Goal: Transaction & Acquisition: Purchase product/service

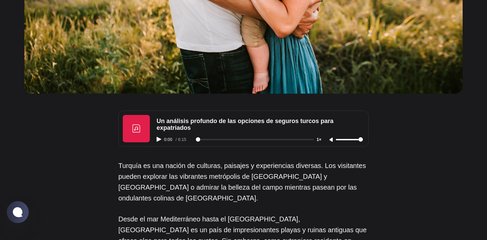
scroll to position [340, 0]
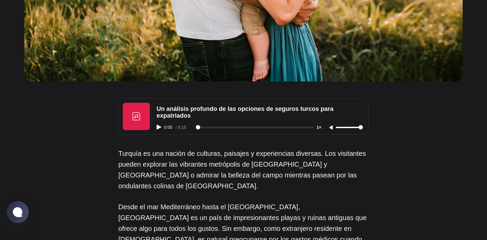
click at [158, 129] on icon "Reproducir audio" at bounding box center [159, 127] width 5 height 5
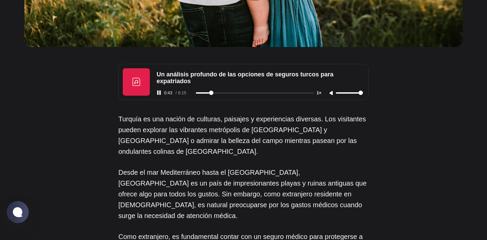
scroll to position [376, 0]
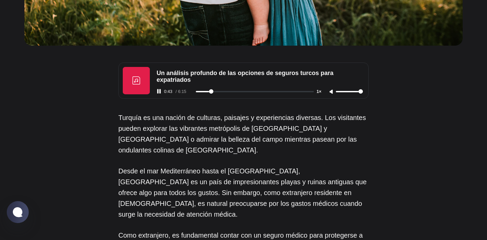
type input "44"
click at [160, 91] on rect "Pausa el audio" at bounding box center [159, 91] width 1 height 4
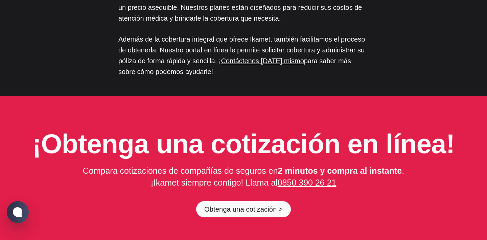
scroll to position [3372, 0]
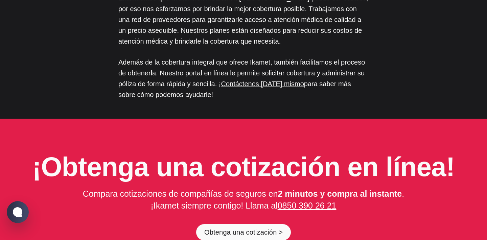
click at [249, 176] on div "¡Obtenga una cotización en línea! Compara cotizaciones de compañías de seguros …" at bounding box center [243, 197] width 487 height 156
click at [242, 229] on font "Obtenga una cotización >" at bounding box center [243, 232] width 79 height 7
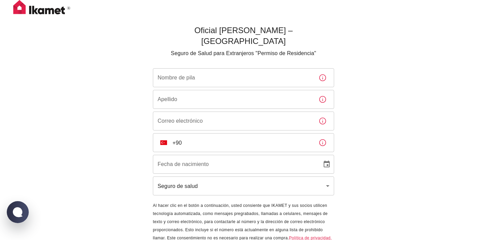
click at [212, 72] on input "Nombre de pila" at bounding box center [233, 77] width 160 height 19
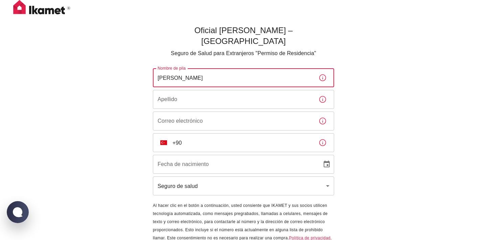
type input "Lina Paola"
click at [168, 90] on input "Apellido" at bounding box center [233, 99] width 160 height 19
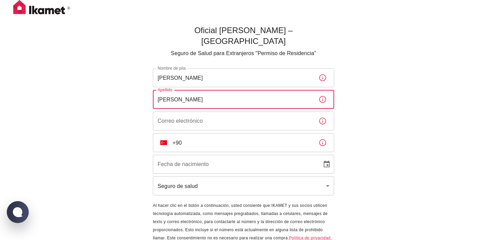
type input "Giraldo"
click at [224, 112] on input "Correo electrónico" at bounding box center [233, 121] width 160 height 19
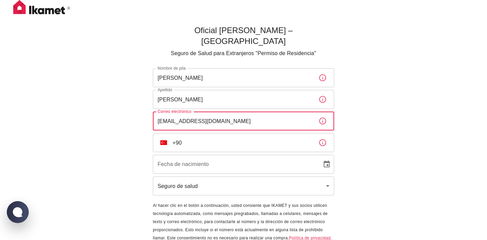
type input "linapaolagiraldo@gmail.com"
click at [131, 134] on div "Oficial Ikamet Sigorta – Turquía Seguro de Salud para Extranjeros "Permiso de R…" at bounding box center [243, 133] width 487 height 267
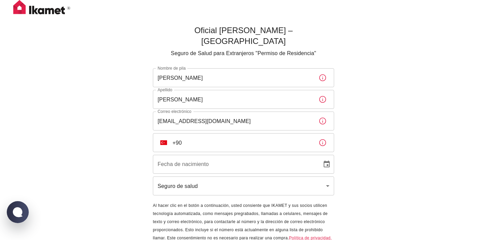
click at [170, 133] on div "​ TR +90 ​" at bounding box center [243, 142] width 181 height 19
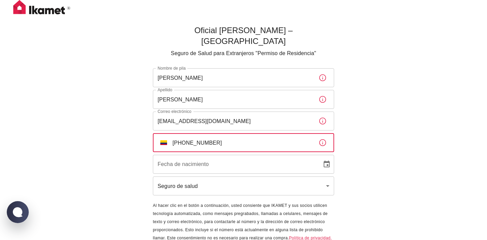
type input "+57 305 4792038"
click at [147, 152] on div "Oficial Ikamet Sigorta – Turquía Seguro de Salud para Extranjeros "Permiso de R…" at bounding box center [243, 144] width 203 height 244
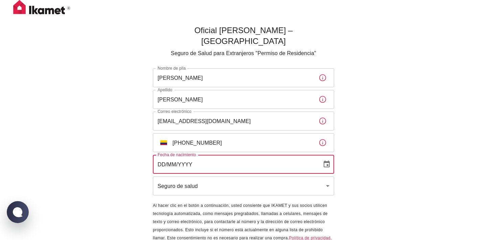
click at [173, 155] on div "Fecha de nacimiento DD/MM/YYYY Fecha de nacimiento" at bounding box center [243, 164] width 181 height 19
type input "10/07/1997"
click at [127, 152] on div "Oficial Ikamet Sigorta – Turquía Seguro de Salud para Extranjeros "Permiso de R…" at bounding box center [243, 133] width 487 height 267
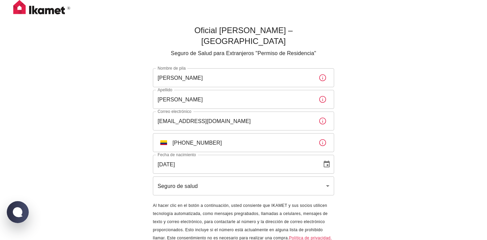
click at [187, 176] on body "Oficial Ikamet Sigorta – Turquía Seguro de Salud para Extranjeros "Permiso de R…" at bounding box center [243, 133] width 487 height 267
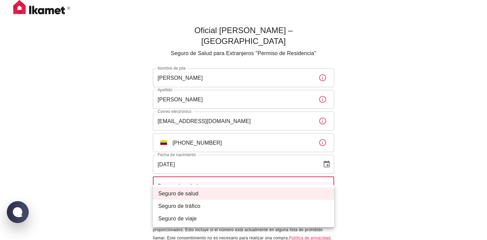
click at [199, 215] on li "Seguro de viaje" at bounding box center [243, 219] width 181 height 13
type input "travel"
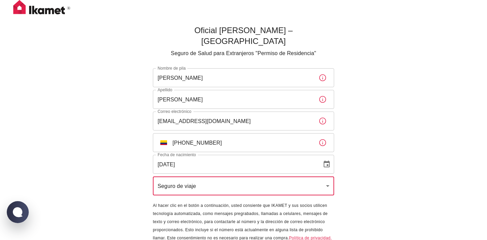
click at [415, 149] on div "Oficial Ikamet Sigorta – Turquía Seguro de Salud para Extranjeros "Permiso de R…" at bounding box center [243, 133] width 487 height 267
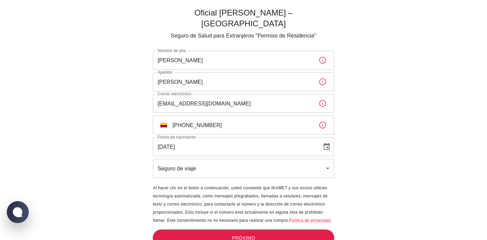
scroll to position [19, 0]
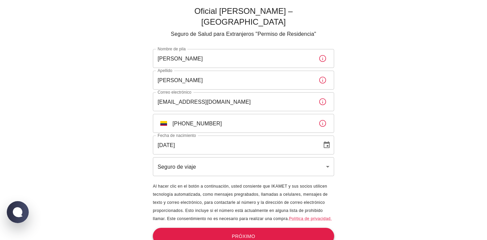
click at [270, 228] on button "Próximo" at bounding box center [243, 236] width 181 height 17
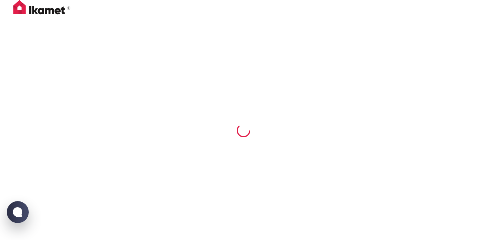
scroll to position [0, 0]
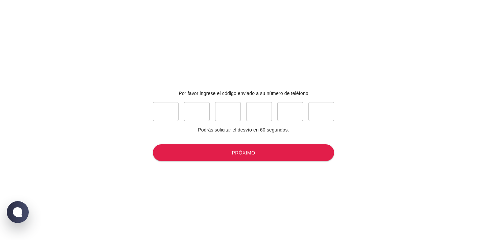
click at [161, 110] on input "text" at bounding box center [166, 111] width 26 height 19
type input "8"
type input "4"
type input "0"
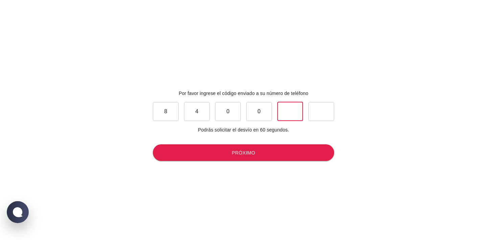
type input "5"
type input "4"
click at [249, 149] on font "Próximo" at bounding box center [243, 153] width 23 height 9
click at [410, 130] on div "Por favor ingrese el código enviado a su número de teléfono 8 ​ 4 ​ 0 ​ 0 ​ 5 ​…" at bounding box center [243, 128] width 487 height 246
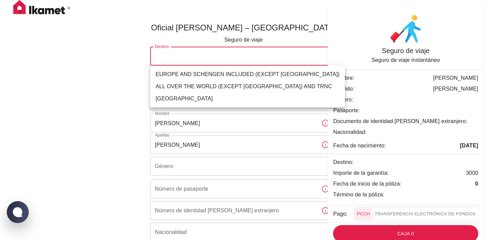
click at [231, 53] on body "Oficial Ikamet Sigorta – Turquía Seguro de viaje Destino ​ Destino Duración ​ D…" at bounding box center [243, 145] width 487 height 291
click at [83, 107] on div at bounding box center [243, 120] width 487 height 240
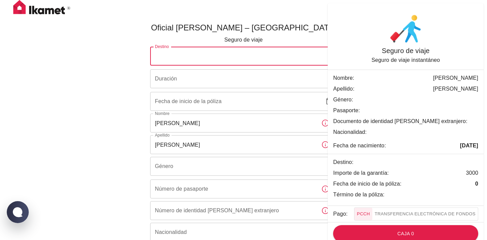
click at [226, 50] on body "Oficial Ikamet Sigorta – Turquía Seguro de viaje Destino ​ Destino Duración ​ D…" at bounding box center [243, 145] width 487 height 291
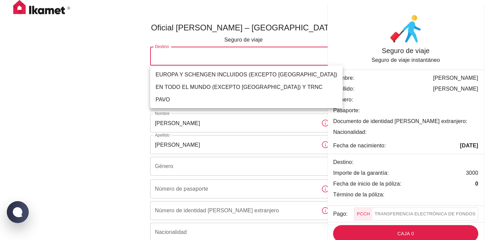
click at [172, 98] on li "PAVO" at bounding box center [246, 99] width 193 height 13
type input "turkey"
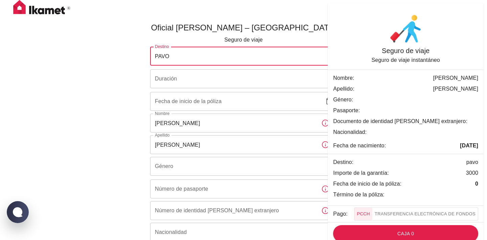
drag, startPoint x: 84, startPoint y: 87, endPoint x: 129, endPoint y: 70, distance: 47.2
click at [84, 87] on div "Oficial Ikamet Sigorta – Turquía Seguro de viaje Destino PAVO turkey Destino Du…" at bounding box center [244, 152] width 406 height 280
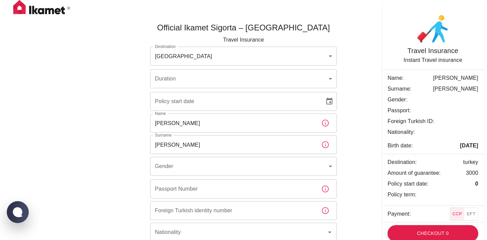
click at [82, 72] on div "Official Ikamet Sigorta – Turkey Travel Insurance Destination TURKEY turkey Des…" at bounding box center [244, 152] width 406 height 280
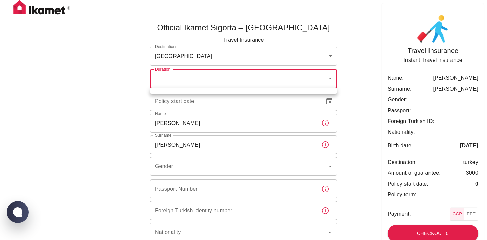
click at [183, 80] on body "Official Ikamet Sigorta – Turkey Travel Insurance Destination TURKEY turkey Des…" at bounding box center [243, 145] width 487 height 291
click at [88, 87] on div at bounding box center [243, 120] width 487 height 240
click at [204, 74] on body "Official Ikamet Sigorta – Turkey Travel Insurance Destination TURKEY turkey Des…" at bounding box center [243, 145] width 487 height 291
click at [167, 101] on div at bounding box center [243, 120] width 487 height 240
click at [167, 101] on div "Policy start date Policy start date" at bounding box center [243, 101] width 187 height 19
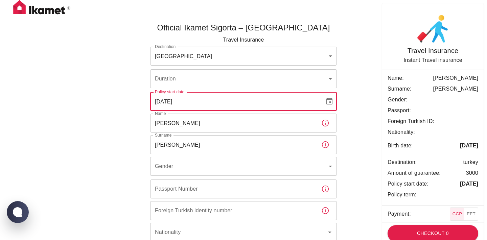
type input "12/10/2025"
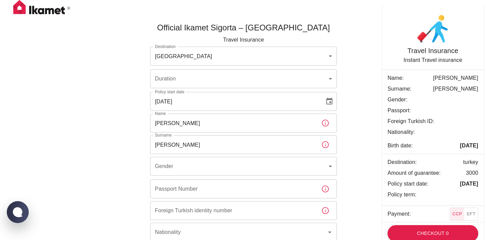
click at [130, 127] on div "Official Ikamet Sigorta – Turkey Travel Insurance Destination TURKEY turkey Des…" at bounding box center [244, 152] width 406 height 280
click at [225, 98] on input "12/10/2025" at bounding box center [235, 101] width 170 height 19
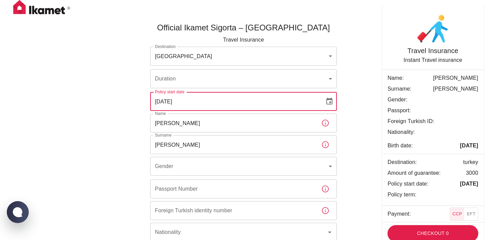
click at [179, 100] on input "12/10/2025" at bounding box center [235, 101] width 170 height 19
click at [191, 79] on body "Official Ikamet Sigorta – Turkey Travel Insurance Destination TURKEY turkey Des…" at bounding box center [243, 145] width 487 height 291
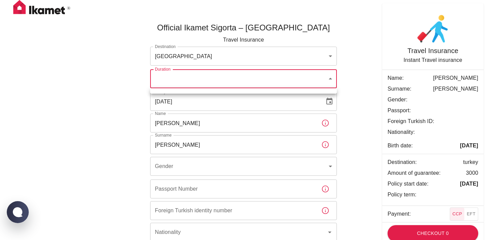
click at [100, 109] on div at bounding box center [243, 120] width 487 height 240
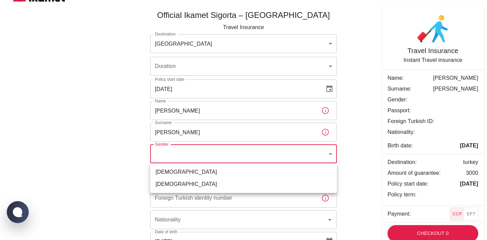
click at [165, 157] on body "Official Ikamet Sigorta – Turkey Travel Insurance Destination TURKEY turkey Des…" at bounding box center [243, 132] width 487 height 291
click at [171, 185] on li "Female" at bounding box center [243, 184] width 187 height 12
type input "FEMALE"
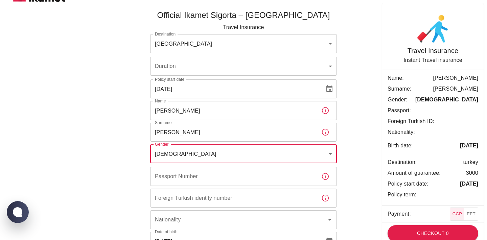
click at [188, 60] on body "Official Ikamet Sigorta – Turkey Travel Insurance Destination TURKEY turkey Des…" at bounding box center [243, 132] width 487 height 291
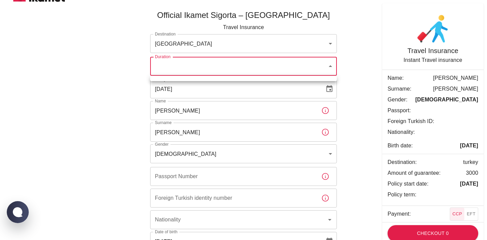
click at [178, 66] on div at bounding box center [243, 120] width 487 height 240
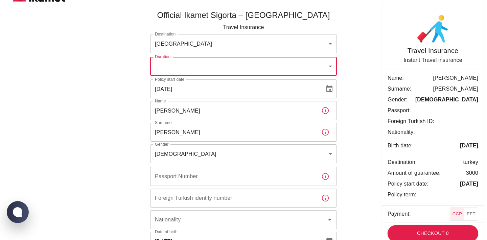
click at [78, 123] on div "Official Ikamet Sigorta – Turkey Travel Insurance Destination TURKEY turkey Des…" at bounding box center [244, 139] width 406 height 280
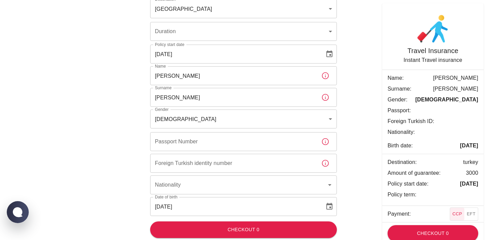
scroll to position [51, 0]
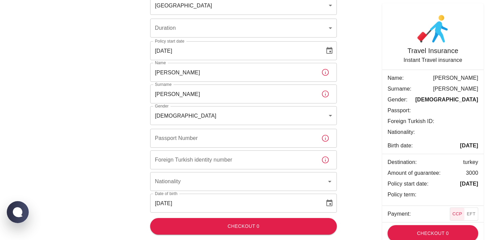
click at [189, 141] on div "Passport Number Passport Number" at bounding box center [243, 138] width 187 height 19
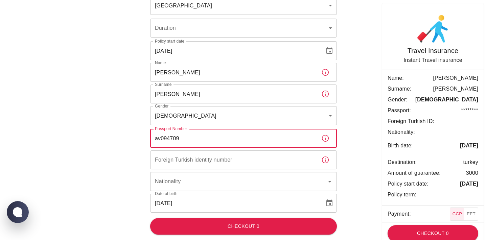
type input "av094709"
click at [119, 143] on div "Official Ikamet Sigorta – Turkey Travel Insurance Destination TURKEY turkey Des…" at bounding box center [244, 101] width 406 height 280
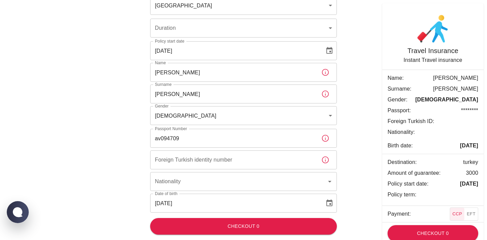
click at [210, 158] on input "Foreign Turkish identity number" at bounding box center [233, 160] width 166 height 19
click at [327, 160] on icon "button" at bounding box center [326, 160] width 8 height 8
click at [315, 187] on input "Nationality" at bounding box center [238, 181] width 171 height 13
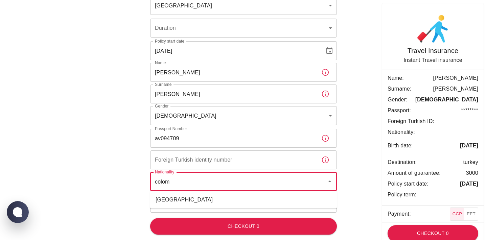
click at [172, 202] on li "Colombia" at bounding box center [243, 200] width 187 height 12
type input "Colombia"
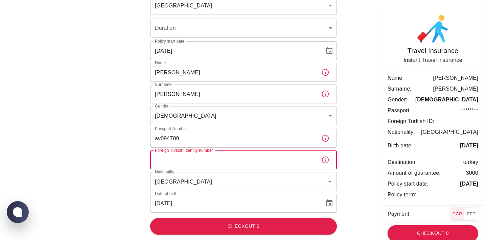
click at [185, 165] on input "Foreign Turkish identity number" at bounding box center [233, 160] width 166 height 19
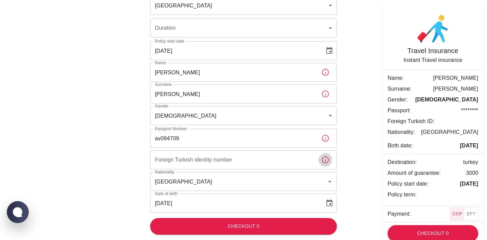
click at [324, 157] on icon "button" at bounding box center [325, 160] width 7 height 7
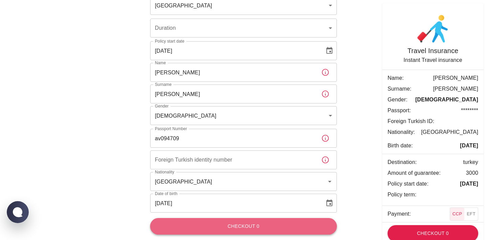
click at [252, 226] on button "Checkout 0" at bounding box center [243, 226] width 187 height 17
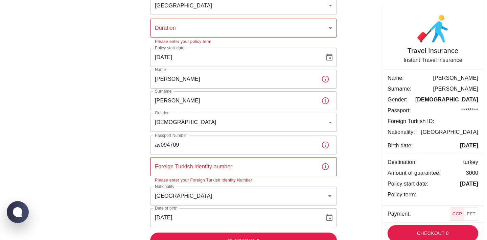
scroll to position [0, 0]
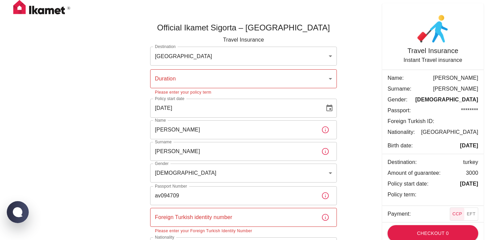
click at [179, 79] on body "Official Ikamet Sigorta – Turkey Travel Insurance Destination TURKEY turkey Des…" at bounding box center [243, 152] width 487 height 305
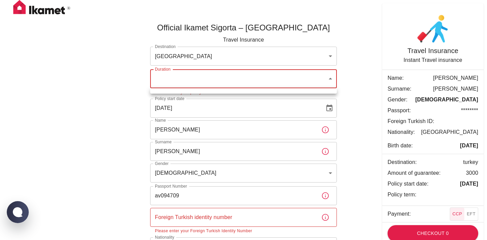
click at [305, 76] on div at bounding box center [243, 120] width 487 height 240
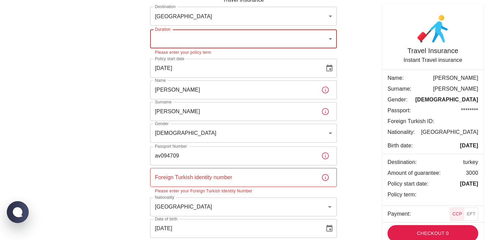
scroll to position [65, 0]
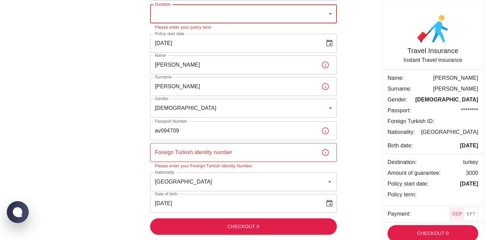
click at [222, 158] on input "Foreign Turkish identity number" at bounding box center [233, 152] width 166 height 19
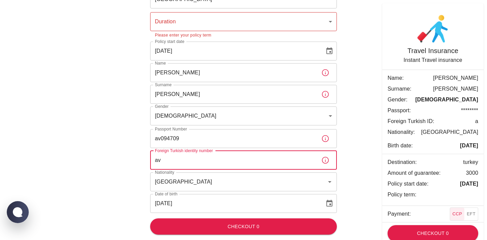
scroll to position [57, 0]
type input "av094709"
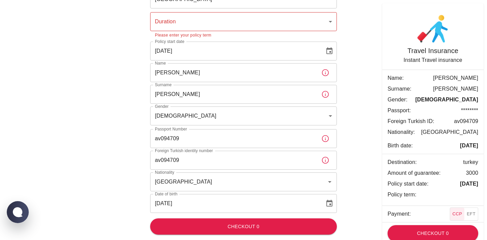
drag, startPoint x: 124, startPoint y: 132, endPoint x: 119, endPoint y: 132, distance: 4.1
click at [119, 132] on div "Official Ikamet Sigorta – Turkey Travel Insurance Destination TURKEY turkey Des…" at bounding box center [244, 97] width 406 height 286
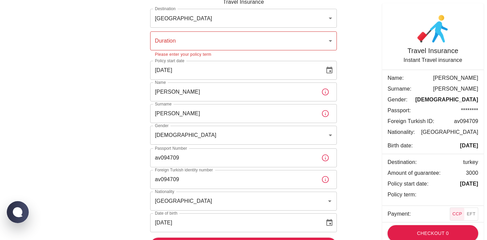
scroll to position [26, 0]
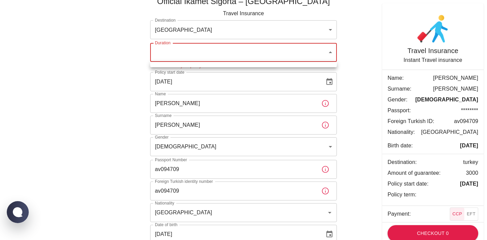
click at [195, 54] on body "Official Ikamet Sigorta – Turkey Travel Insurance Destination TURKEY turkey Des…" at bounding box center [243, 123] width 487 height 298
click at [162, 63] on ul at bounding box center [243, 64] width 187 height 5
click at [106, 100] on div at bounding box center [243, 120] width 487 height 240
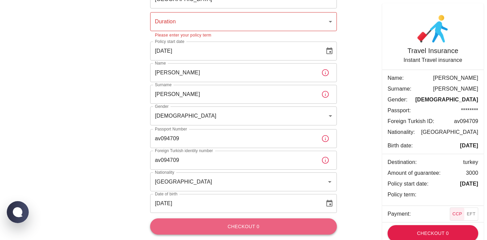
click at [264, 233] on button "Checkout 0" at bounding box center [243, 227] width 187 height 17
click at [242, 228] on button "Checkout 0" at bounding box center [243, 227] width 187 height 17
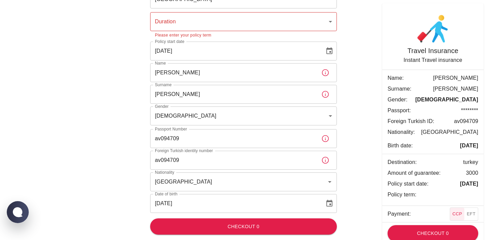
scroll to position [0, 0]
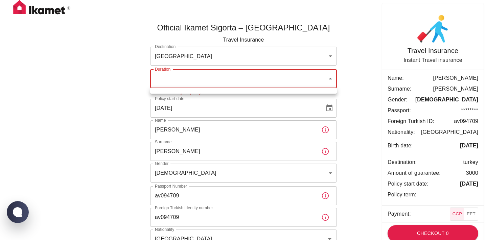
click at [277, 82] on body "Official Ikamet Sigorta – Turkey Travel Insurance Destination TURKEY turkey Des…" at bounding box center [243, 149] width 487 height 298
click at [277, 84] on div at bounding box center [243, 120] width 487 height 240
click at [468, 184] on p "10/12/2025" at bounding box center [469, 184] width 18 height 8
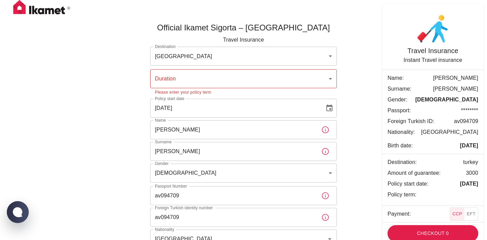
click at [473, 168] on li "Amount of guarantee: 3000" at bounding box center [433, 173] width 102 height 11
click at [475, 213] on button "EFT" at bounding box center [471, 214] width 14 height 13
click at [458, 214] on button "CCP" at bounding box center [458, 214] width 15 height 13
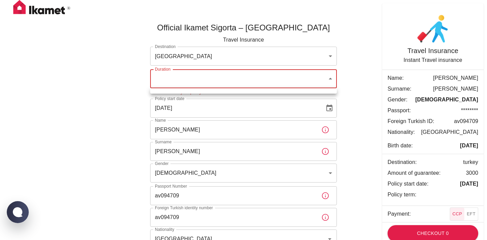
click at [320, 80] on body "Official Ikamet Sigorta – Turkey Travel Insurance Destination TURKEY turkey Des…" at bounding box center [243, 149] width 487 height 298
click at [467, 219] on div at bounding box center [243, 120] width 487 height 240
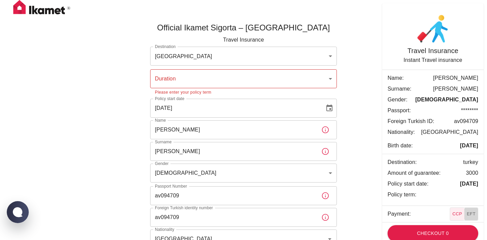
click at [470, 215] on button "EFT" at bounding box center [471, 214] width 14 height 13
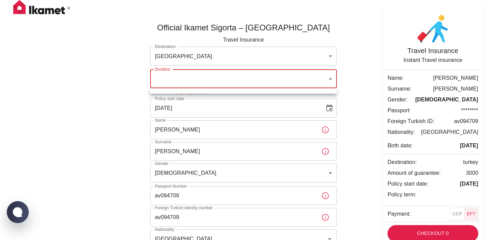
click at [242, 73] on body "Official Ikamet Sigorta – Turkey Travel Insurance Destination TURKEY turkey Des…" at bounding box center [243, 149] width 487 height 298
click at [126, 98] on div at bounding box center [243, 120] width 487 height 240
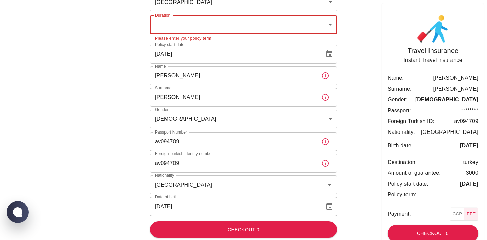
scroll to position [57, 0]
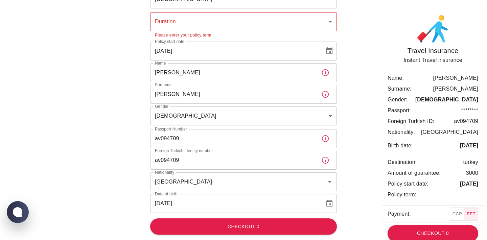
drag, startPoint x: 213, startPoint y: 150, endPoint x: 156, endPoint y: 149, distance: 56.2
click at [153, 149] on div "Destination TURKEY turkey Destination Duration ​ Duration Please enter your pol…" at bounding box center [243, 102] width 187 height 224
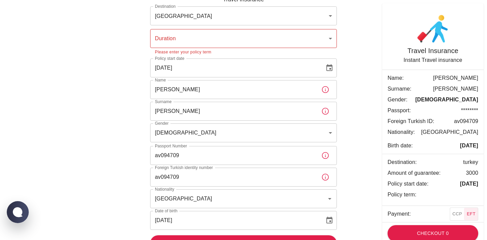
scroll to position [32, 0]
